Goal: Information Seeking & Learning: Learn about a topic

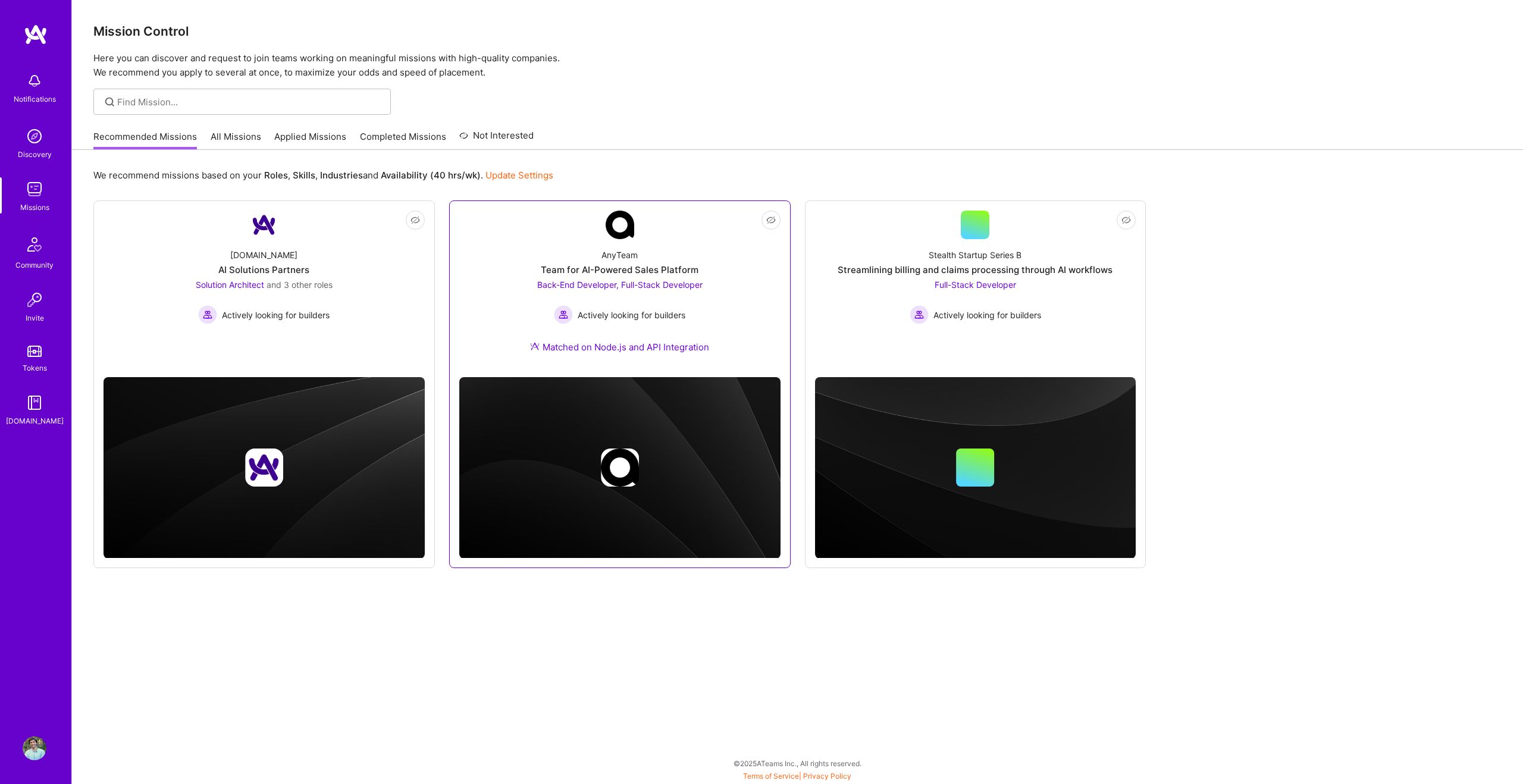
click at [737, 344] on div "AnyTeam Team for AI-Powered Sales Platform Back-End Developer, Full-Stack Devel…" at bounding box center [619, 303] width 321 height 129
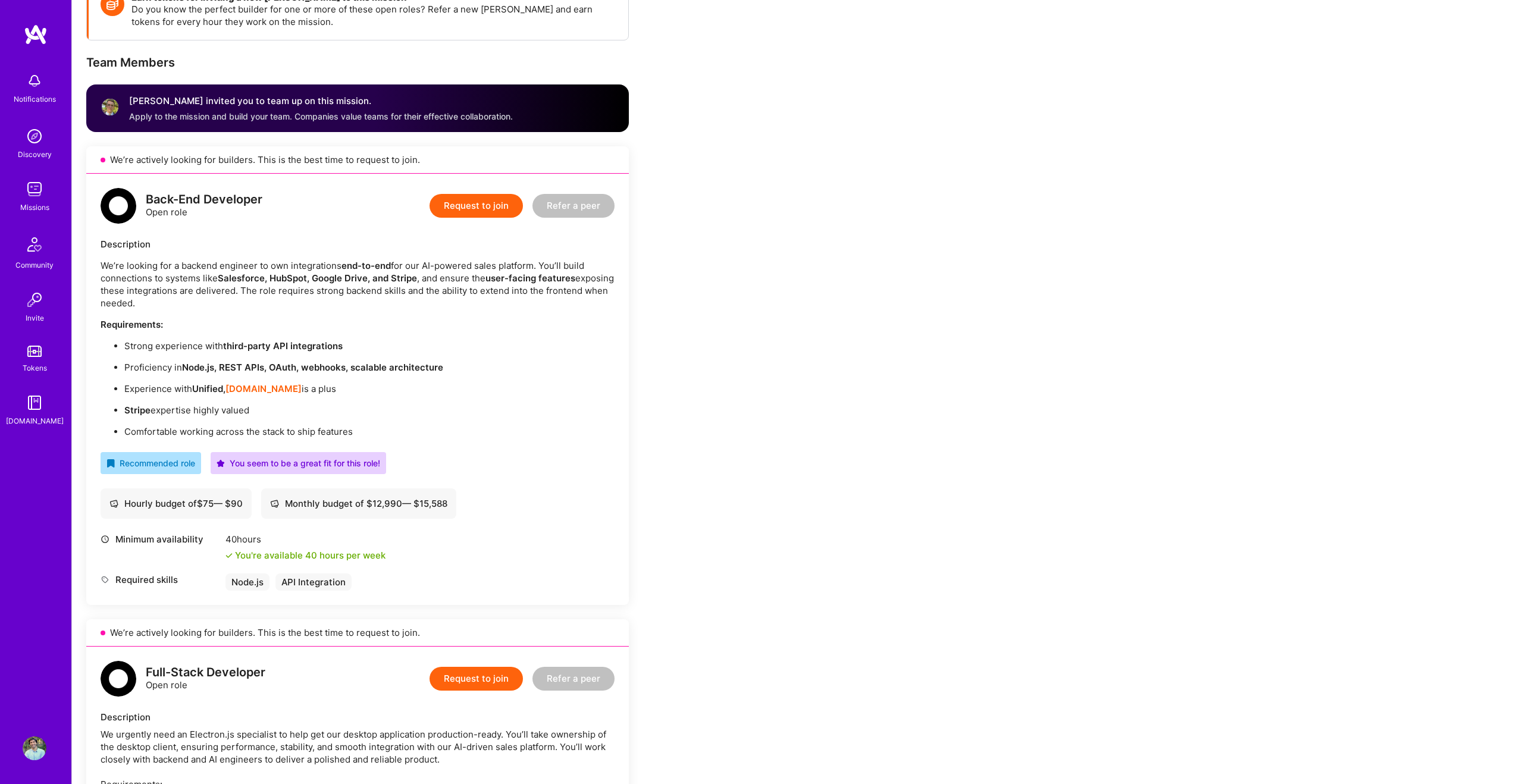
scroll to position [195, 0]
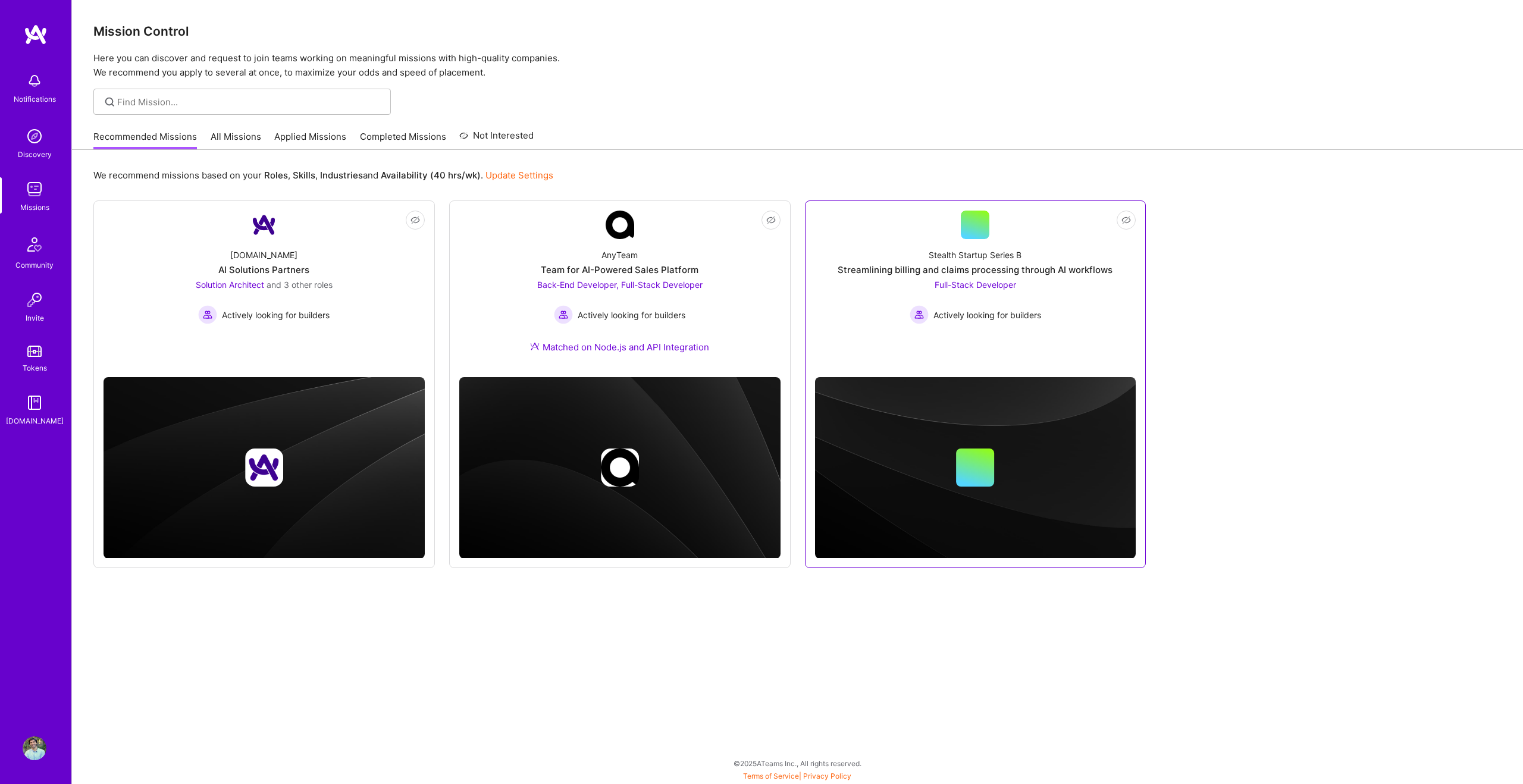
click at [892, 350] on link "Not Interested Stealth Startup Series B Streamlining billing and claims process…" at bounding box center [975, 289] width 321 height 157
click at [420, 281] on div "[DOMAIN_NAME] AI Solutions Partners Solution Architect and 3 other roles Active…" at bounding box center [264, 281] width 321 height 85
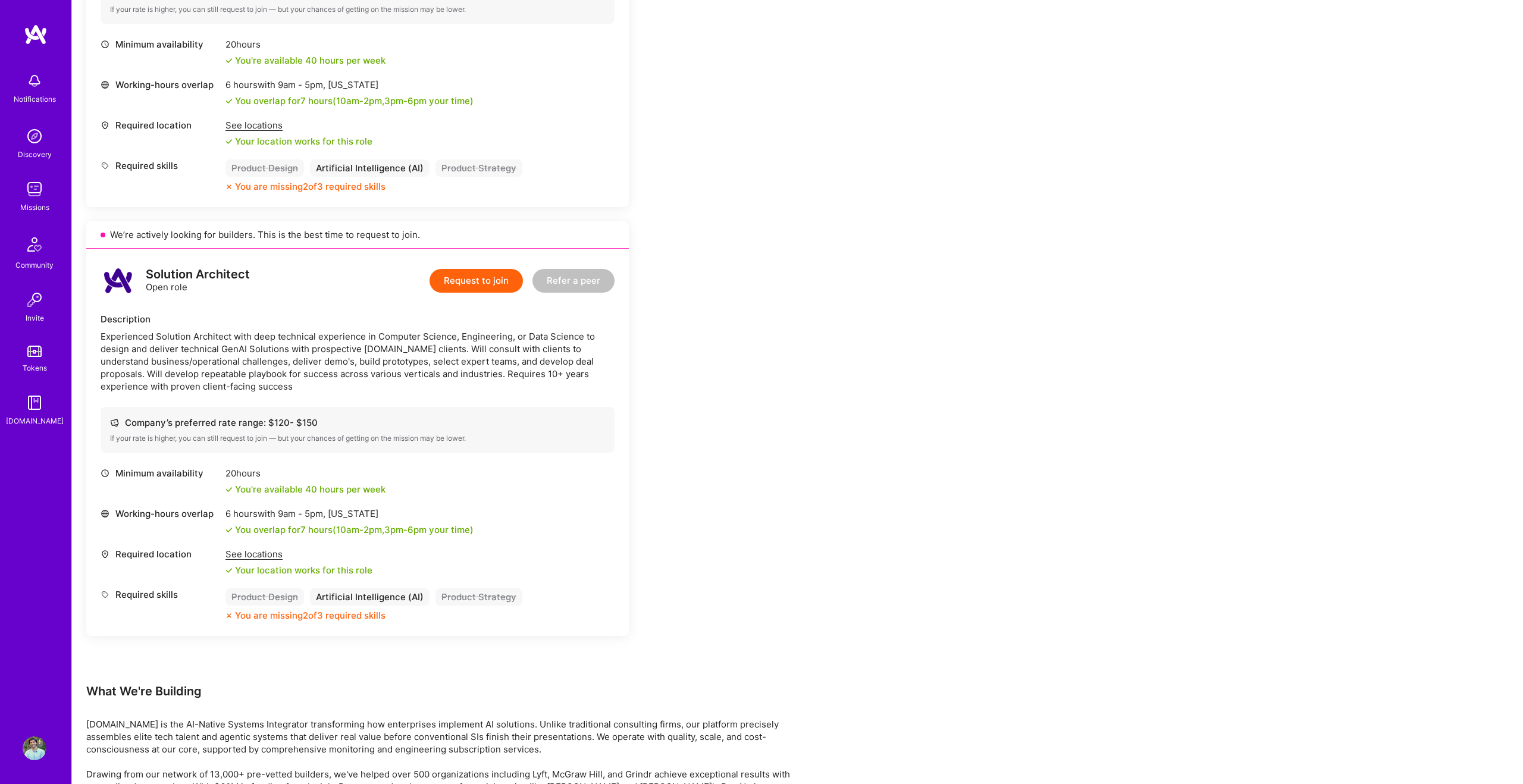
scroll to position [1377, 0]
